Goal: Transaction & Acquisition: Purchase product/service

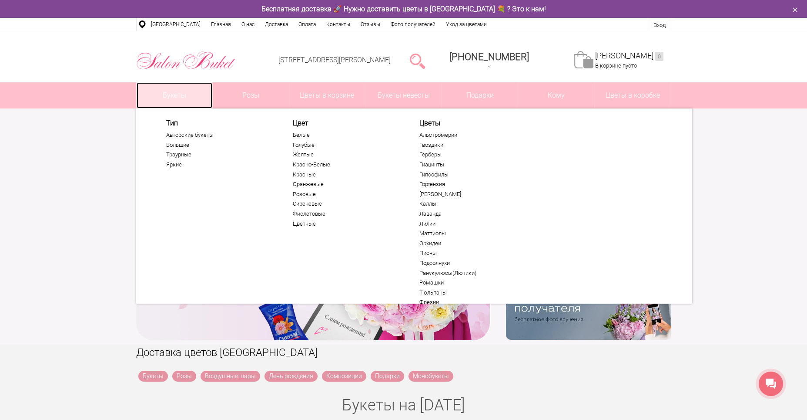
click at [177, 98] on link "Букеты" at bounding box center [175, 95] width 76 height 26
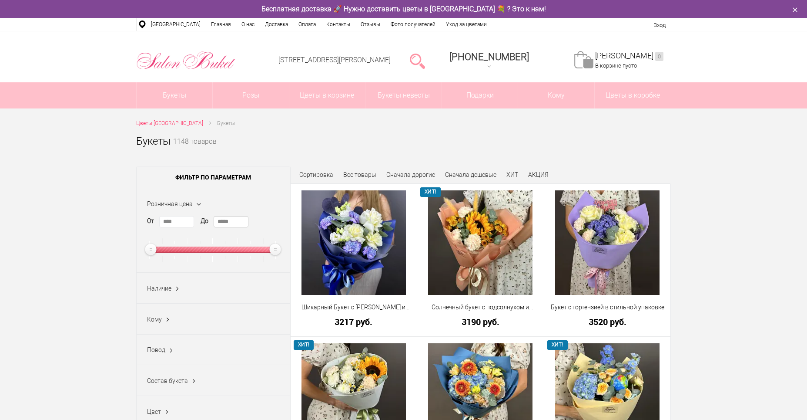
click at [242, 221] on input "*****" at bounding box center [231, 221] width 35 height 11
type input "*"
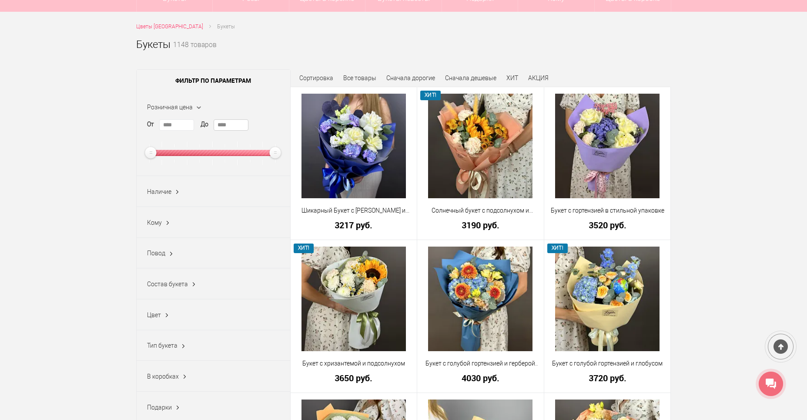
scroll to position [174, 0]
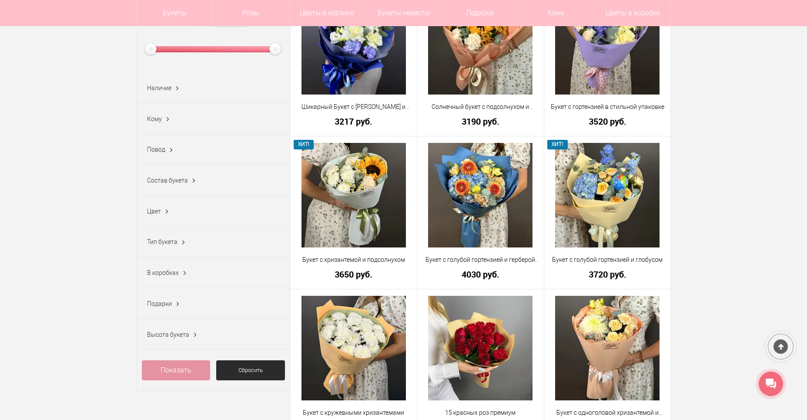
type input "****"
click at [169, 379] on link "Показать" at bounding box center [176, 370] width 69 height 20
click at [189, 374] on span "(831)" at bounding box center [191, 370] width 16 height 8
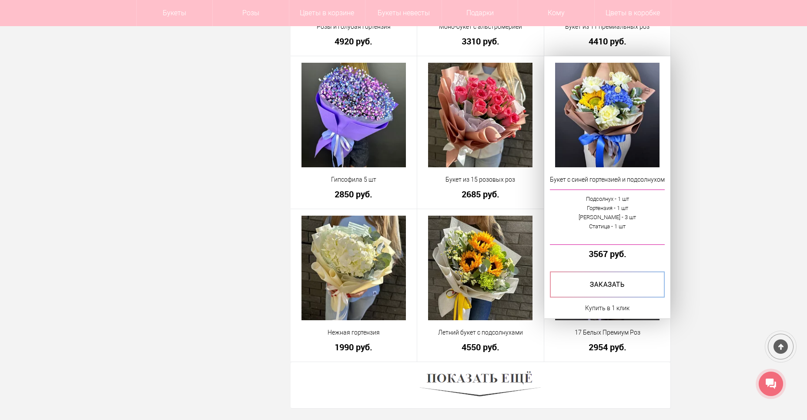
scroll to position [2307, 0]
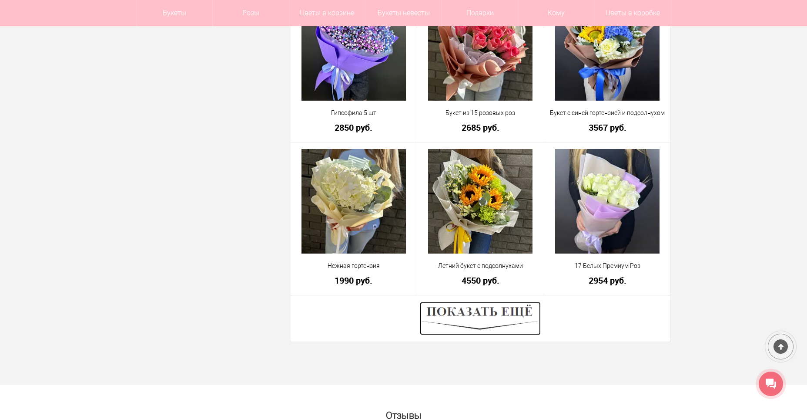
click at [491, 315] on img at bounding box center [480, 318] width 121 height 33
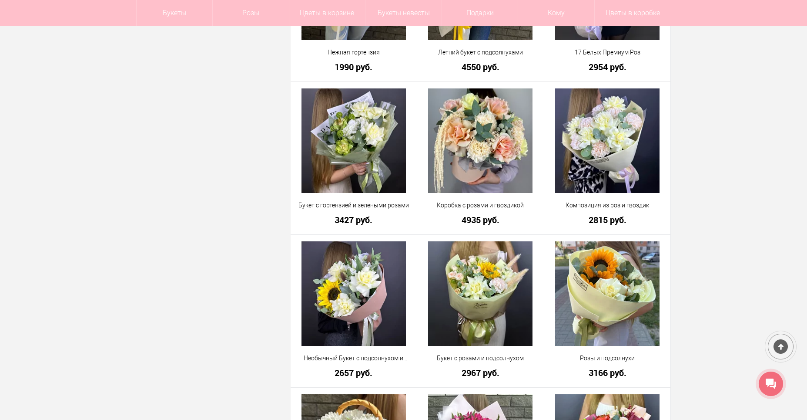
scroll to position [2525, 0]
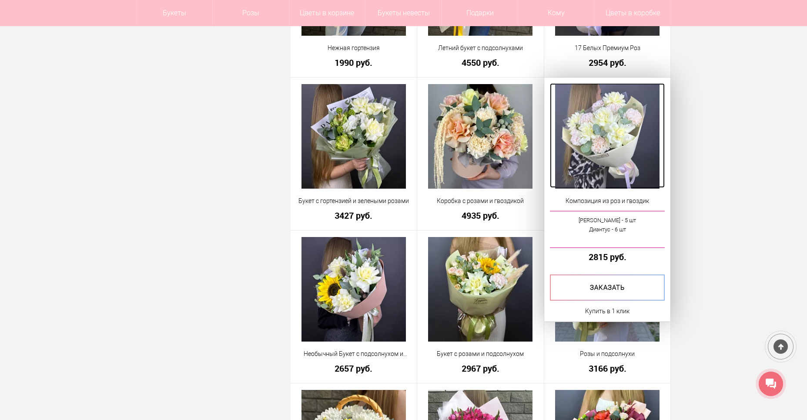
click at [595, 138] on img at bounding box center [607, 136] width 104 height 104
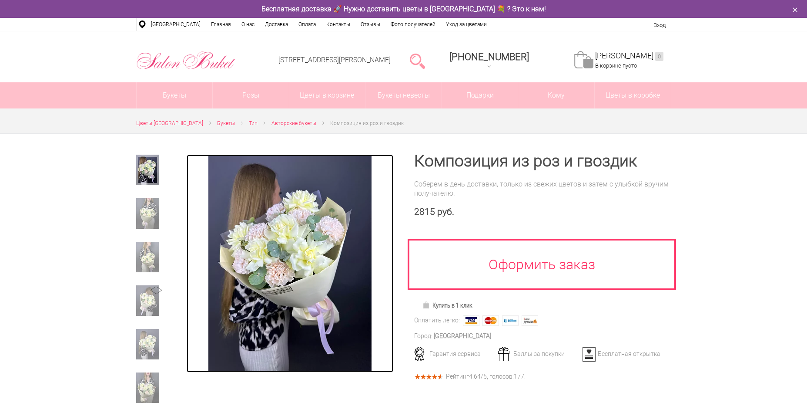
drag, startPoint x: 0, startPoint y: 0, endPoint x: 297, endPoint y: 255, distance: 391.4
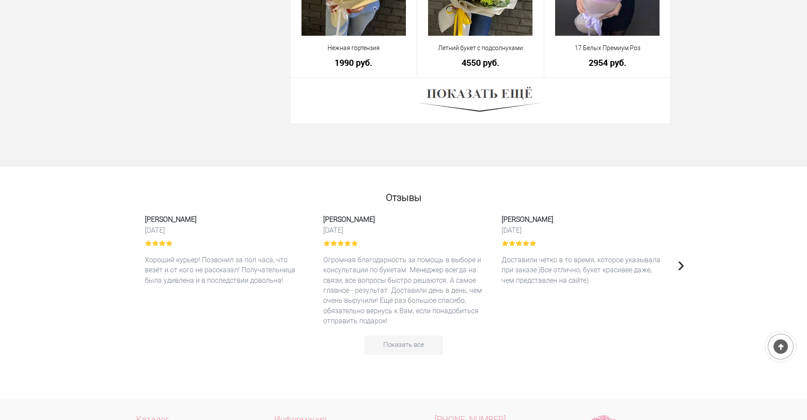
scroll to position [2551, 0]
click at [474, 97] on img at bounding box center [480, 100] width 121 height 33
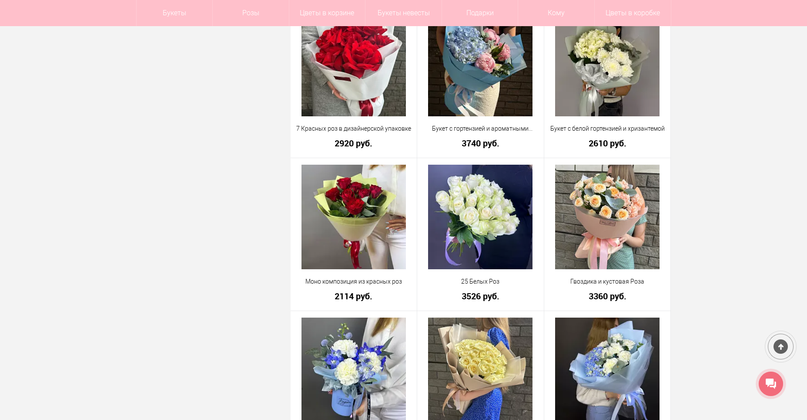
scroll to position [3073, 0]
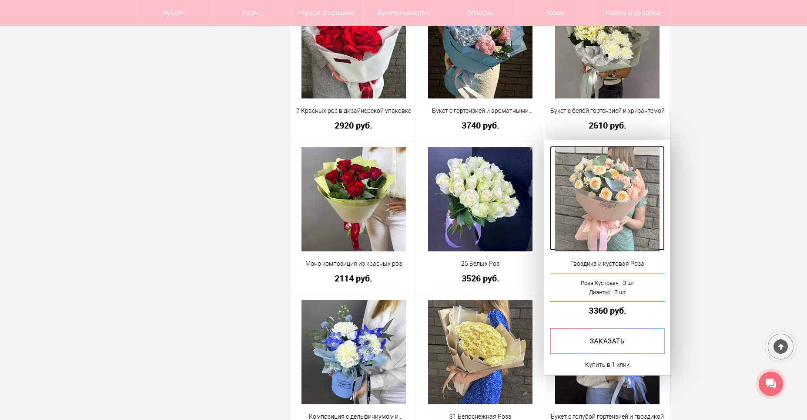
click at [605, 215] on img at bounding box center [607, 199] width 104 height 104
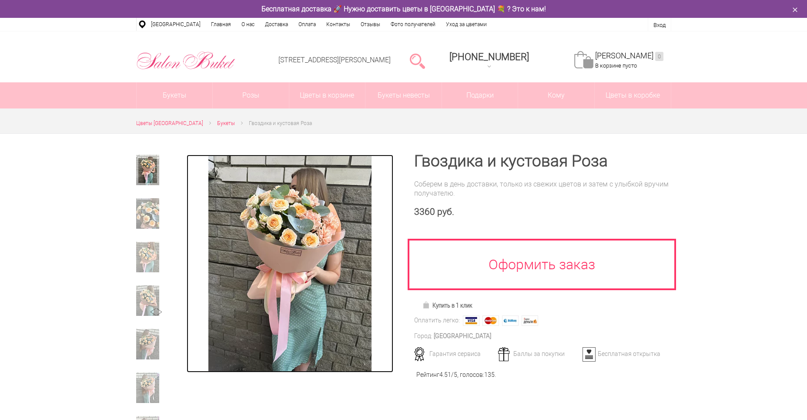
drag, startPoint x: 0, startPoint y: 0, endPoint x: 317, endPoint y: 248, distance: 402.2
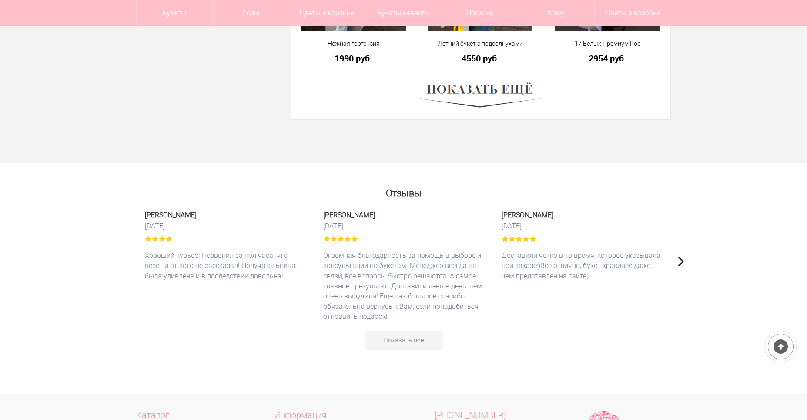
scroll to position [2419, 0]
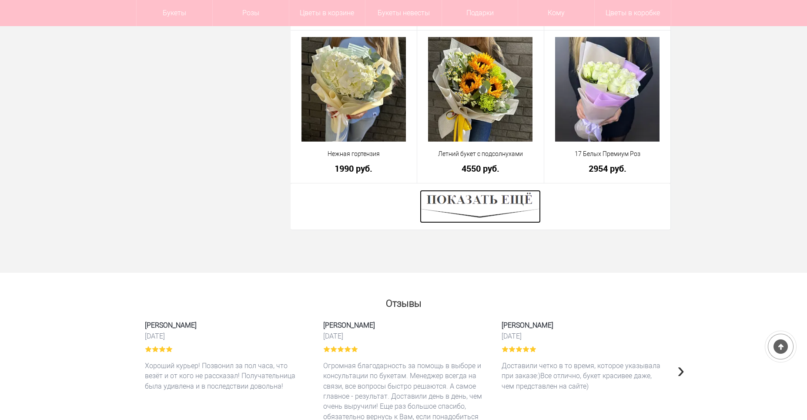
click at [491, 215] on img at bounding box center [480, 206] width 121 height 33
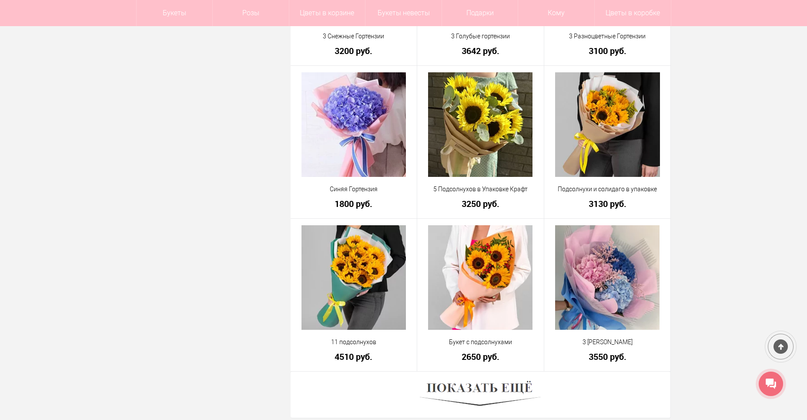
scroll to position [4769, 0]
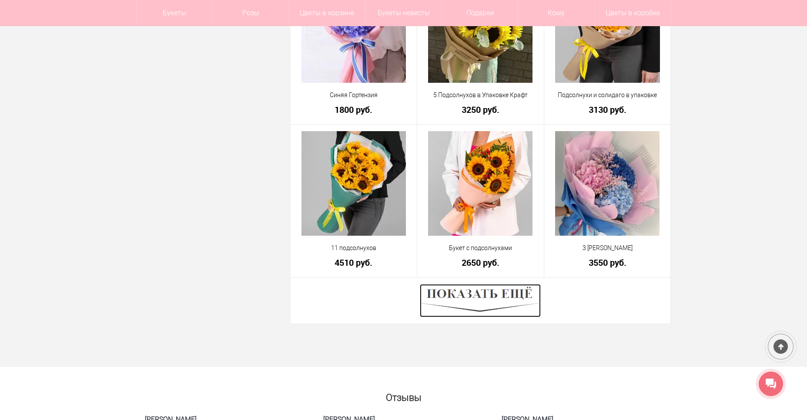
click at [491, 299] on img at bounding box center [480, 300] width 121 height 33
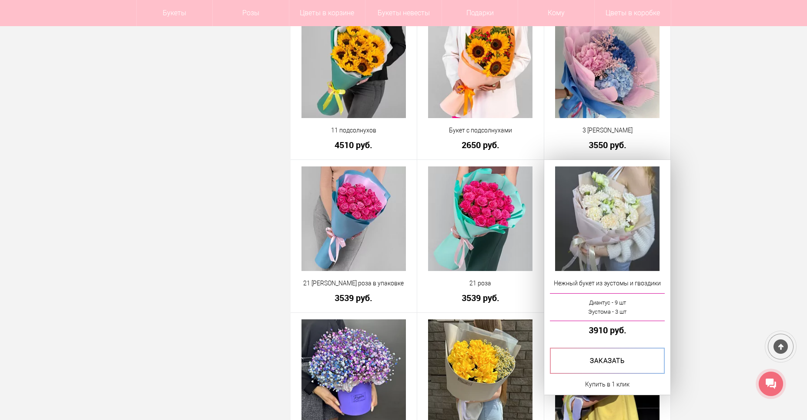
scroll to position [4900, 0]
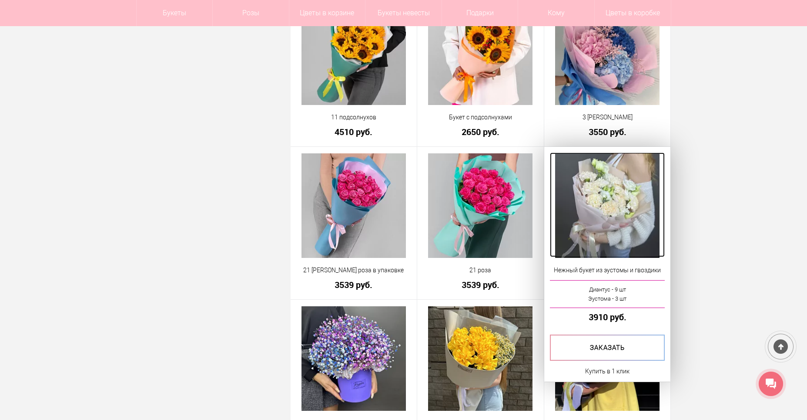
click at [605, 206] on img at bounding box center [607, 205] width 104 height 104
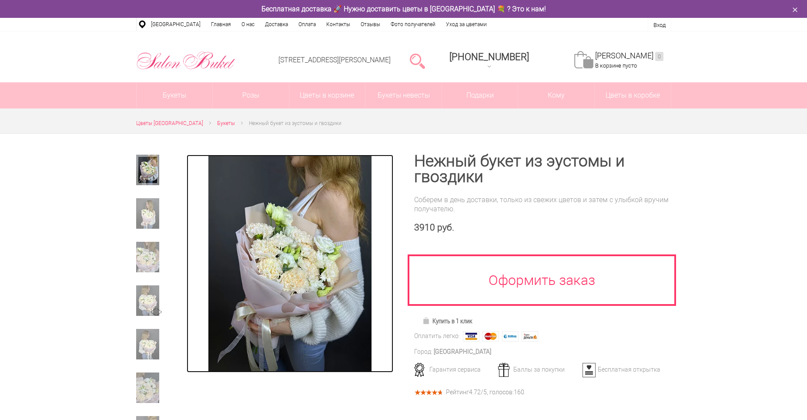
drag, startPoint x: 0, startPoint y: 0, endPoint x: 333, endPoint y: 248, distance: 415.2
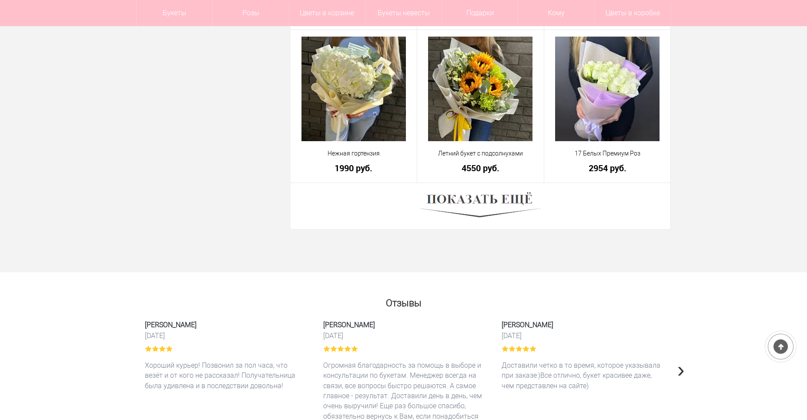
scroll to position [2419, 0]
click at [480, 206] on img at bounding box center [480, 206] width 121 height 33
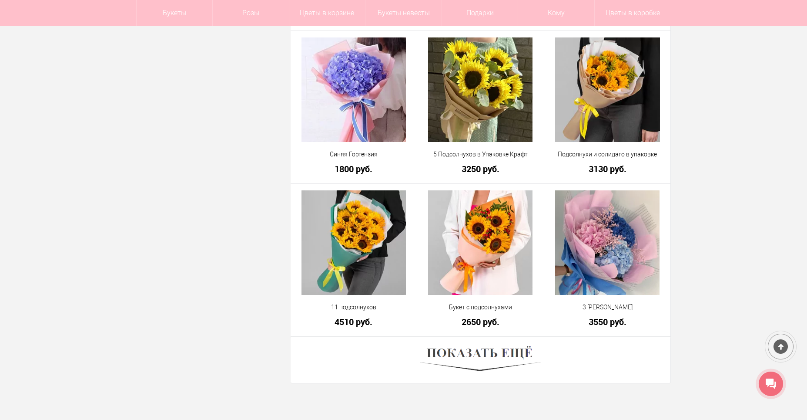
scroll to position [4726, 0]
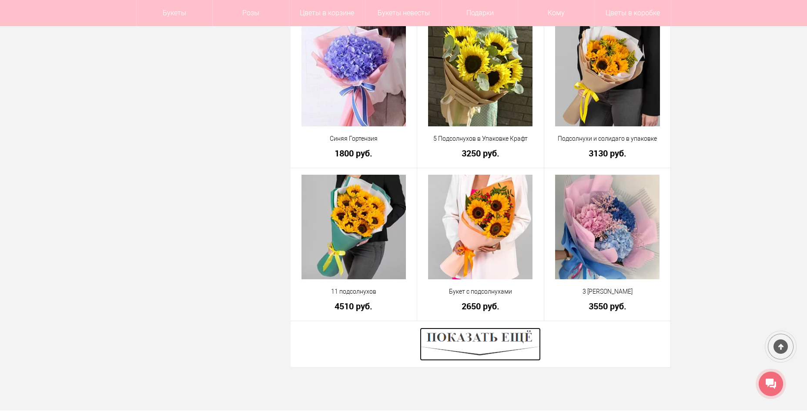
click at [469, 346] on img at bounding box center [480, 343] width 121 height 33
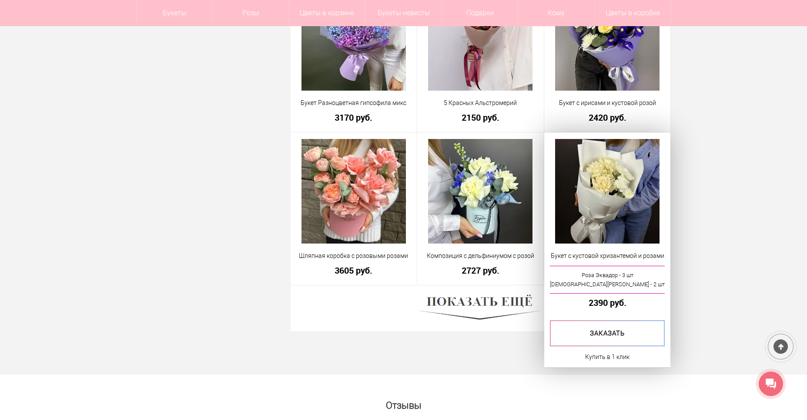
scroll to position [7207, 0]
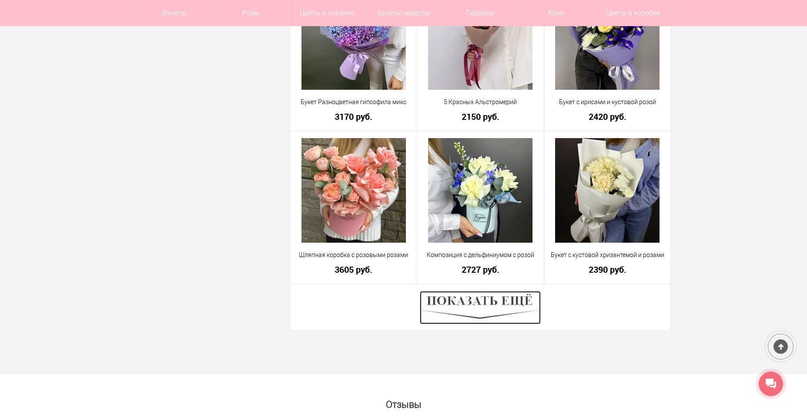
click at [492, 306] on img at bounding box center [480, 307] width 121 height 33
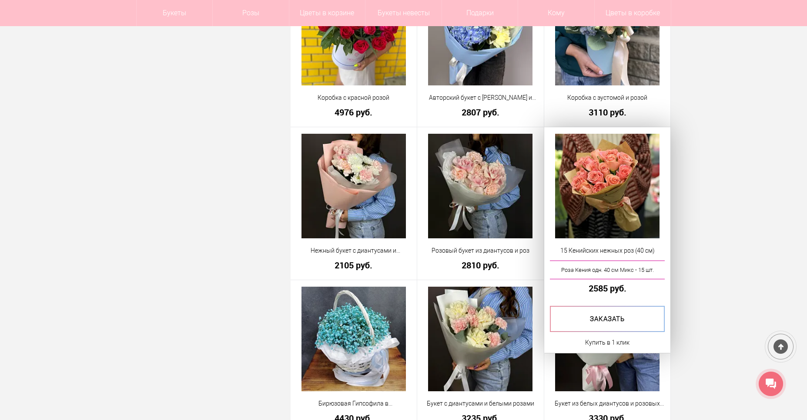
scroll to position [8600, 0]
